Goal: Information Seeking & Learning: Find specific page/section

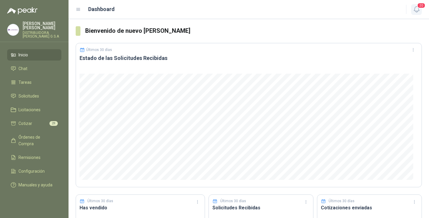
click at [418, 10] on icon "button" at bounding box center [416, 9] width 7 height 7
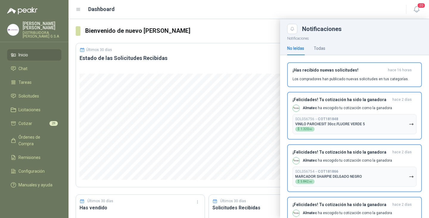
click at [283, 3] on header "Dashboard 20" at bounding box center [249, 9] width 361 height 19
click at [31, 93] on span "Solicitudes" at bounding box center [28, 96] width 21 height 7
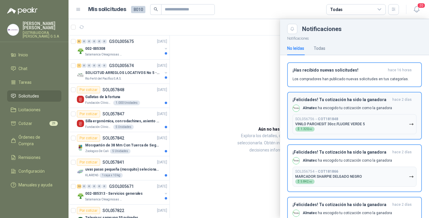
click at [328, 100] on h3 "¡Felicidades! Tu cotización ha sido la ganadora" at bounding box center [341, 99] width 97 height 5
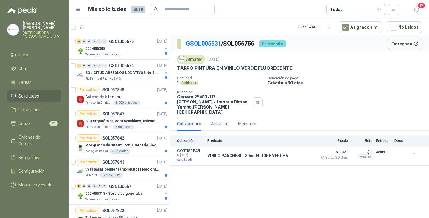
click at [28, 93] on span "Solicitudes" at bounding box center [28, 96] width 21 height 7
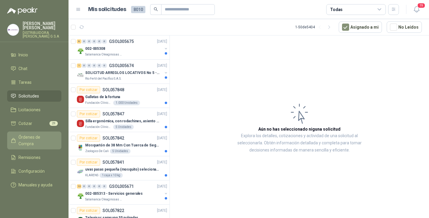
click at [32, 134] on span "Órdenes de Compra" at bounding box center [36, 140] width 37 height 13
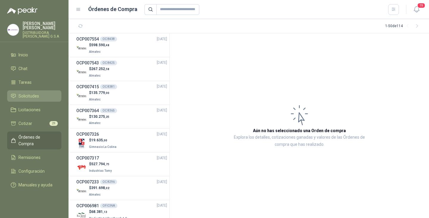
click at [29, 93] on span "Solicitudes" at bounding box center [28, 96] width 21 height 7
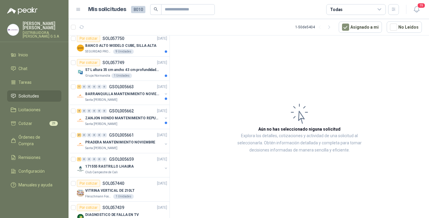
scroll to position [489, 0]
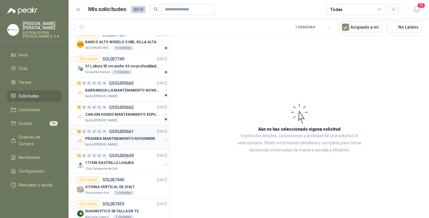
click at [117, 142] on div "Santa [PERSON_NAME]" at bounding box center [123, 144] width 77 height 5
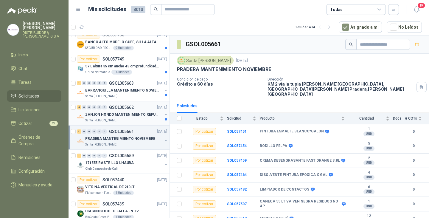
click at [127, 108] on p "GSOL005662" at bounding box center [121, 107] width 25 height 4
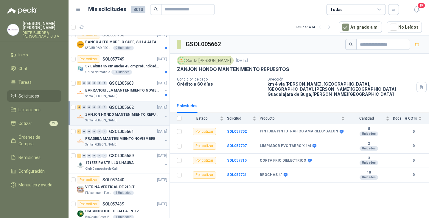
click at [123, 137] on p "PRADERA MANTENIMIENTO NOVIEMBRE" at bounding box center [120, 139] width 70 height 6
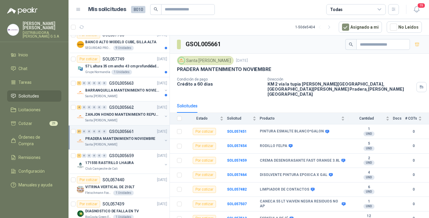
click at [117, 109] on p "GSOL005662" at bounding box center [121, 107] width 25 height 4
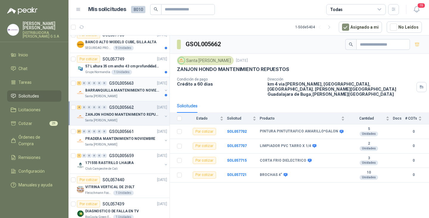
click at [114, 91] on p "BARRANQUILLA MANTENIMIENTO NOVIEMBRE" at bounding box center [122, 91] width 74 height 6
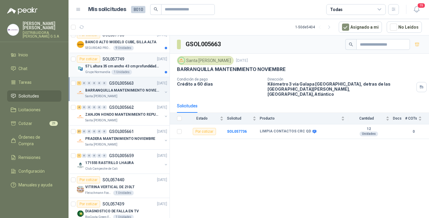
click at [142, 65] on p "57 L altura 35 cm ancho 43 cm profundidad 39 cm" at bounding box center [122, 66] width 74 height 6
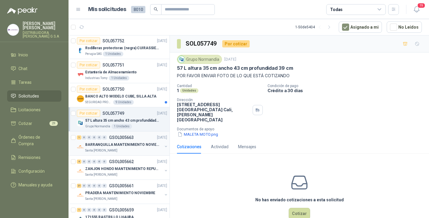
scroll to position [430, 0]
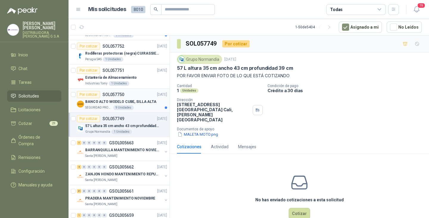
click at [101, 100] on p "BANCO ALTO MODELO CUBE, SILLA ALTA" at bounding box center [120, 102] width 71 height 6
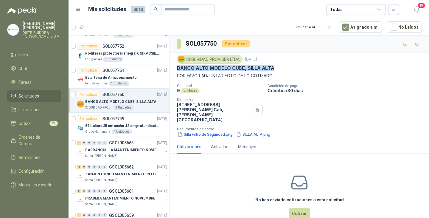
drag, startPoint x: 176, startPoint y: 68, endPoint x: 285, endPoint y: 68, distance: 109.1
click at [285, 68] on div "SEGURIDAD PROVISER LTDA [DATE] BANCO ALTO MODELO CUBE, [PERSON_NAME] POR FAVOR …" at bounding box center [299, 95] width 259 height 87
copy p "BANCO ALTO MODELO CUBE, SILLA ALTA"
